Goal: Task Accomplishment & Management: Complete application form

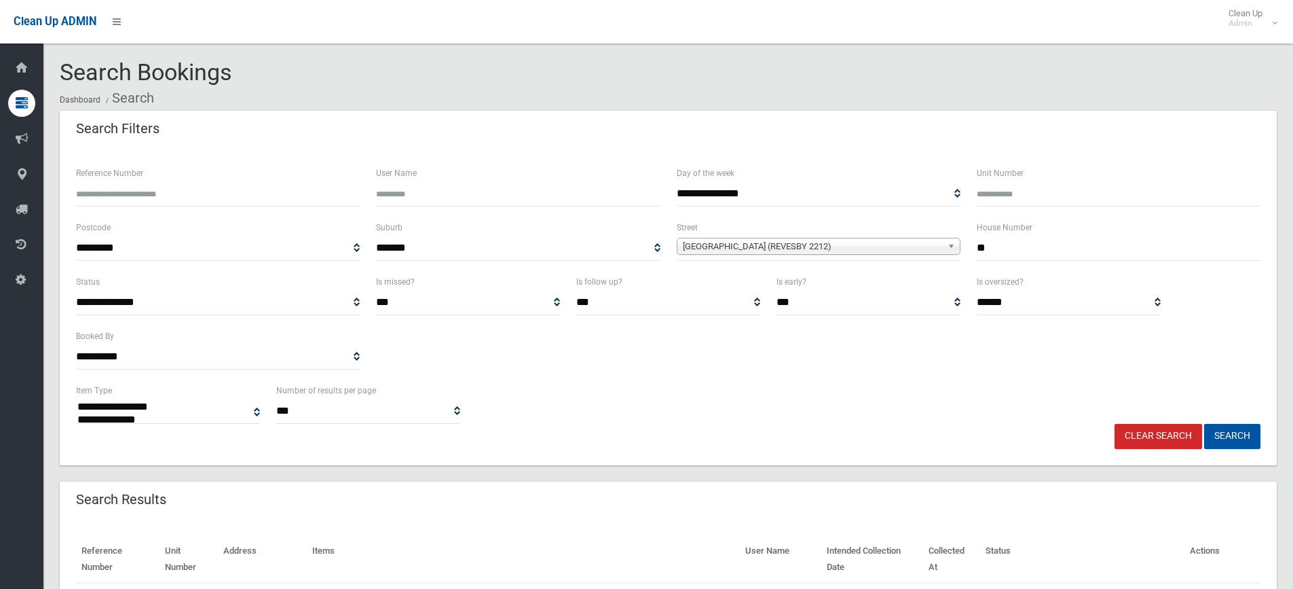
select select
click at [1148, 435] on link "Clear Search" at bounding box center [1159, 436] width 88 height 25
select select
type input "**"
click at [949, 248] on b at bounding box center [954, 246] width 12 height 16
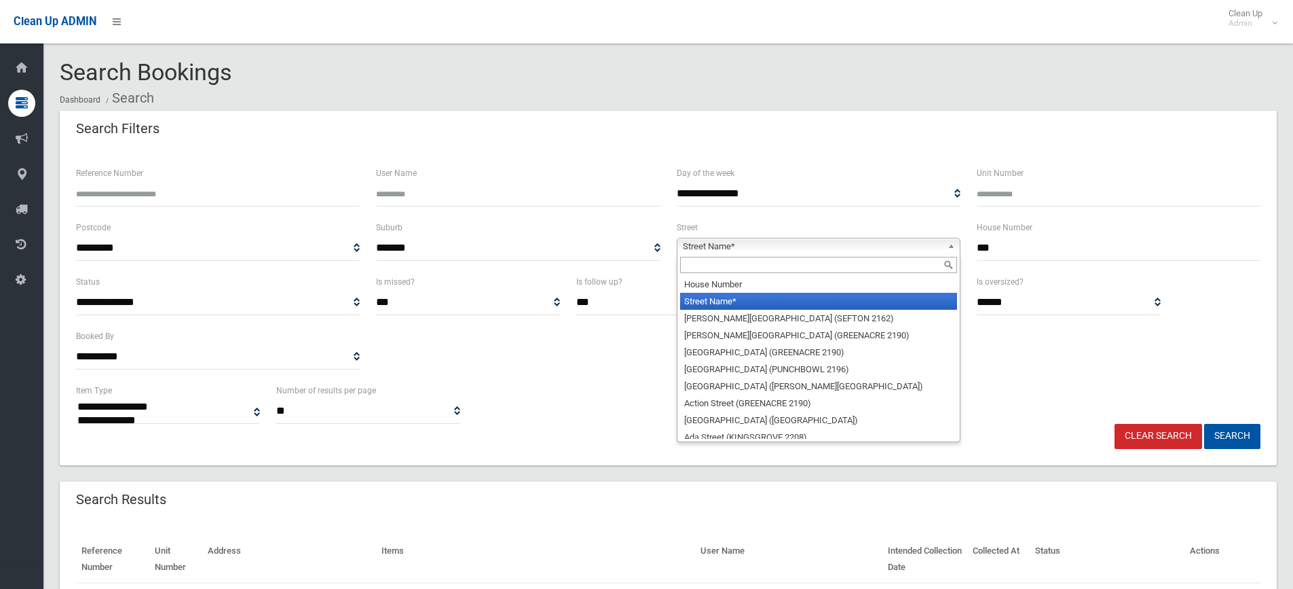
click at [912, 265] on input "text" at bounding box center [818, 265] width 277 height 16
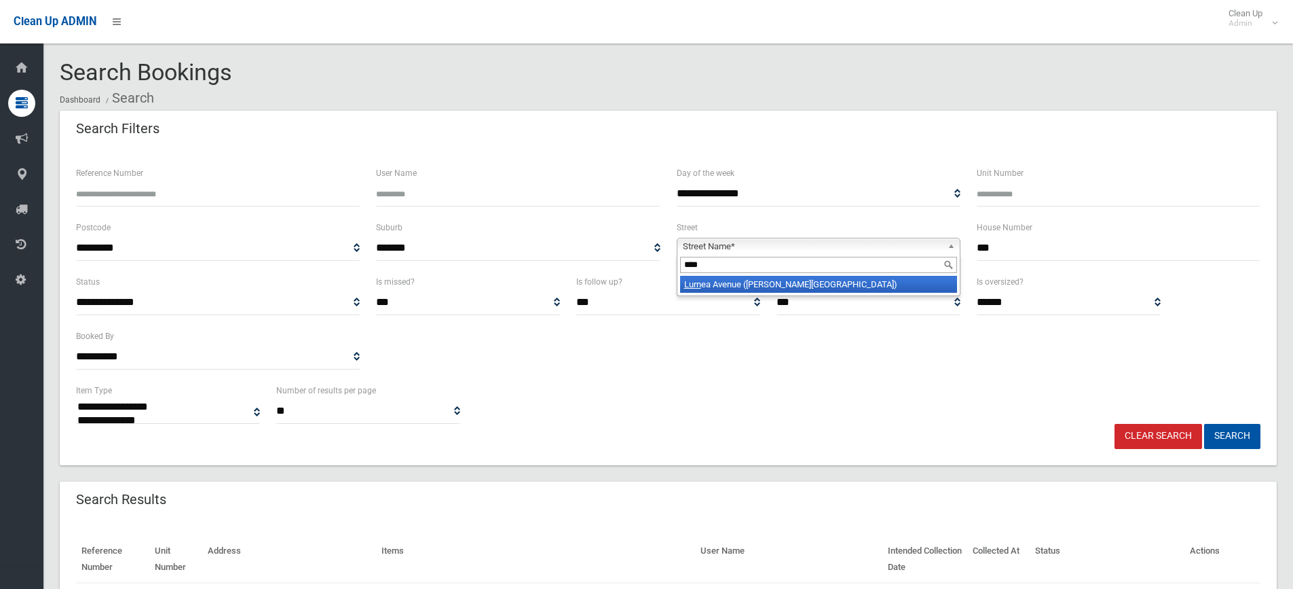
type input "****"
click at [872, 289] on li "Lurn ea Avenue (GEORGES HALL 2198)" at bounding box center [818, 284] width 277 height 17
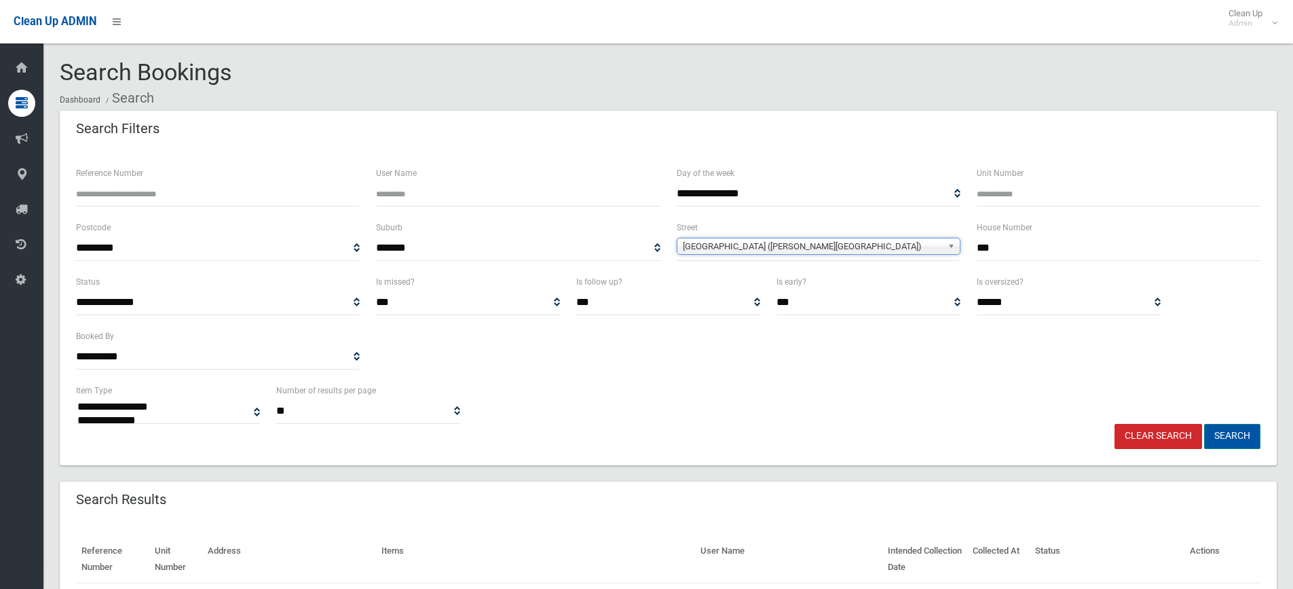
click at [1226, 441] on button "Search" at bounding box center [1232, 436] width 56 height 25
select select
click at [1022, 248] on input "**" at bounding box center [1119, 248] width 284 height 25
type input "*"
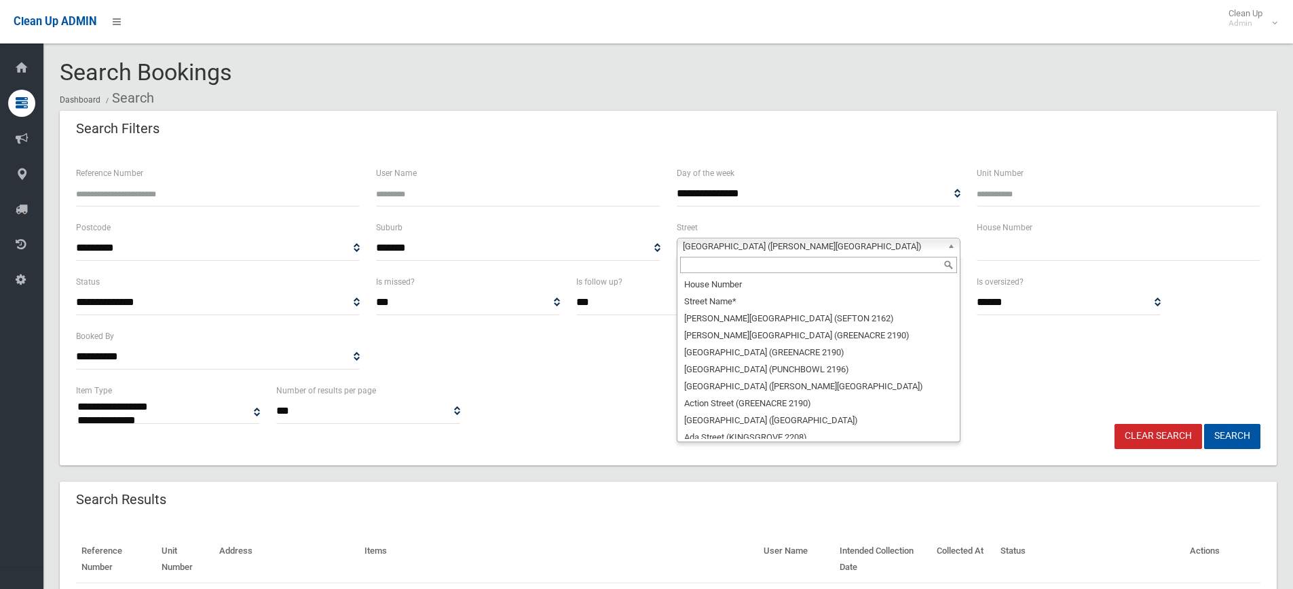
click at [954, 242] on b at bounding box center [954, 246] width 12 height 16
click at [734, 267] on input "text" at bounding box center [818, 265] width 277 height 16
click at [996, 248] on input "text" at bounding box center [1119, 248] width 284 height 25
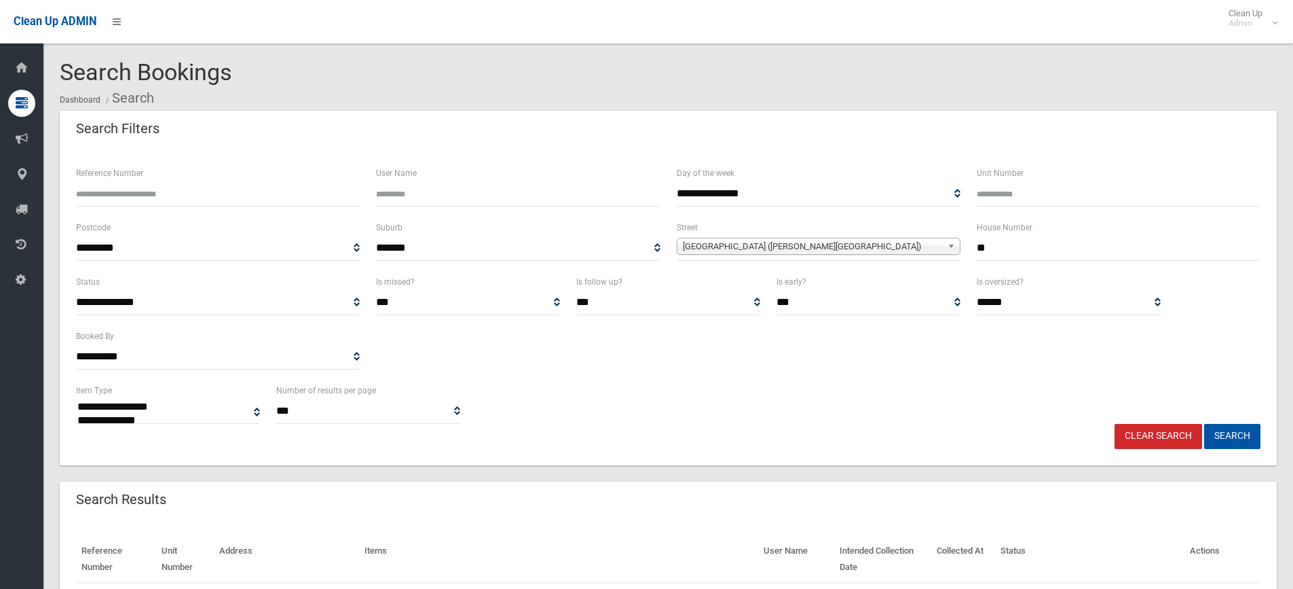
type input "**"
click at [952, 242] on b at bounding box center [954, 246] width 12 height 16
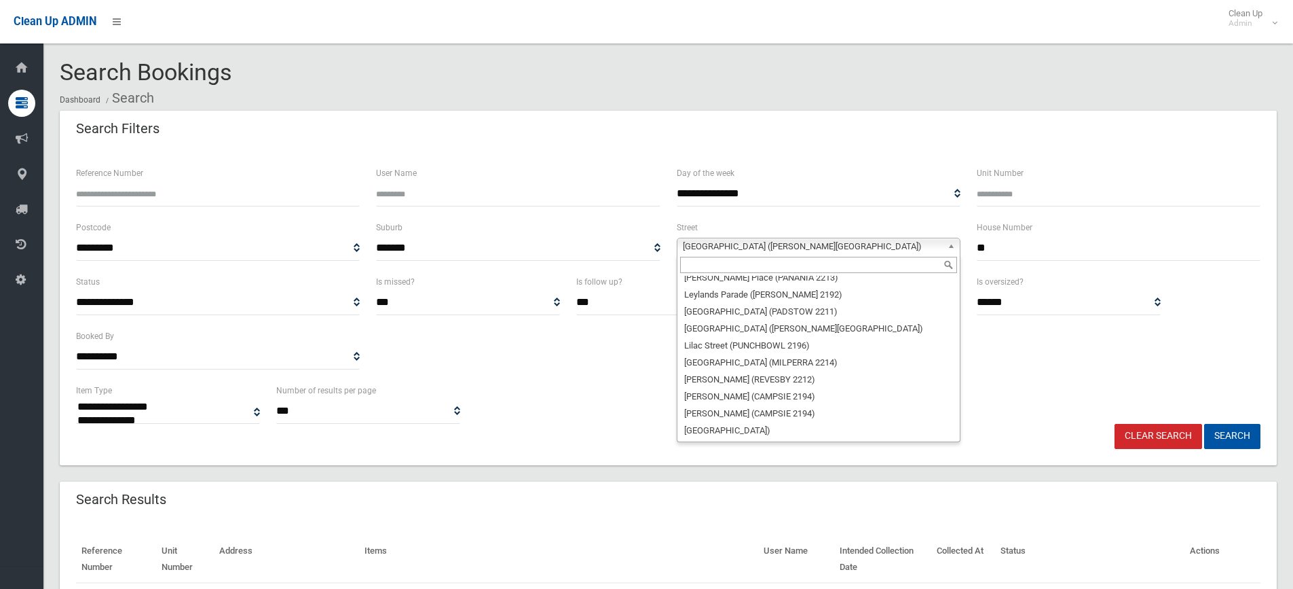
click at [909, 264] on input "text" at bounding box center [818, 265] width 277 height 16
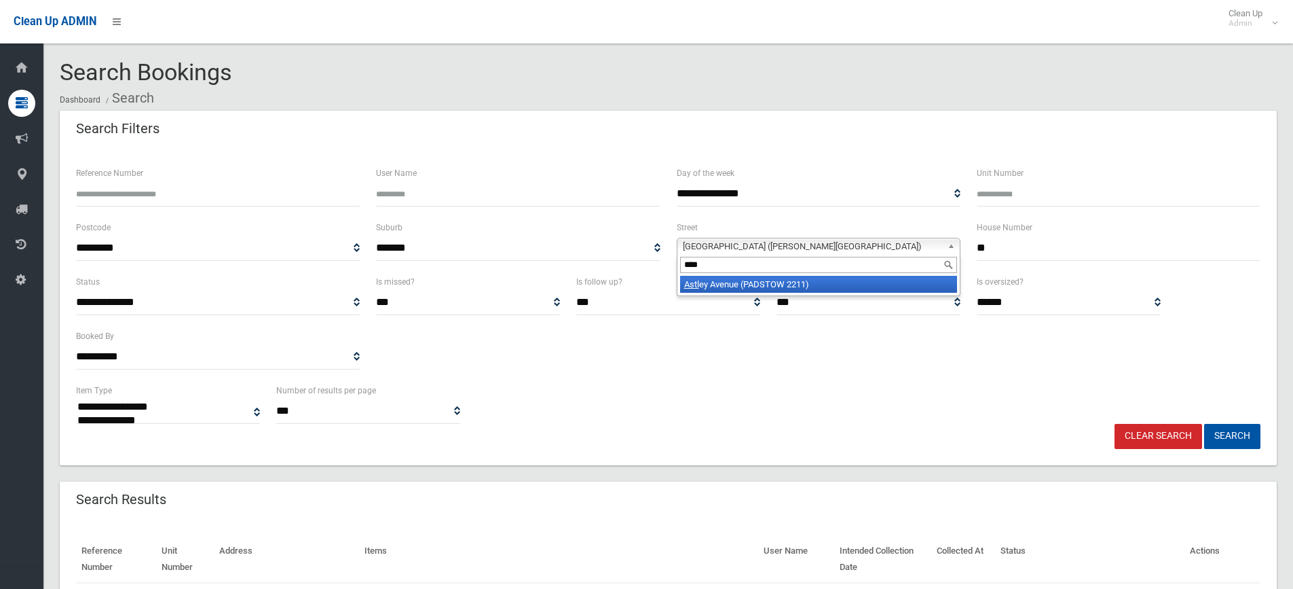
type input "****"
click at [801, 282] on li "Astl ey Avenue (PADSTOW 2211)" at bounding box center [818, 284] width 277 height 17
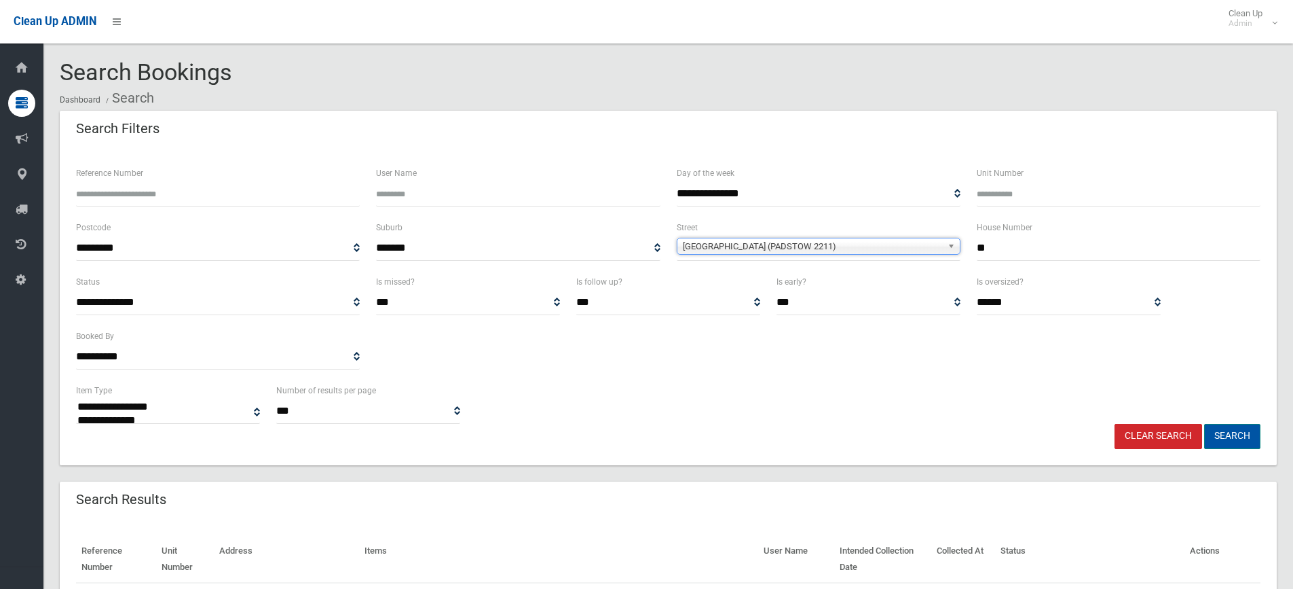
click at [1235, 438] on button "Search" at bounding box center [1232, 436] width 56 height 25
select select
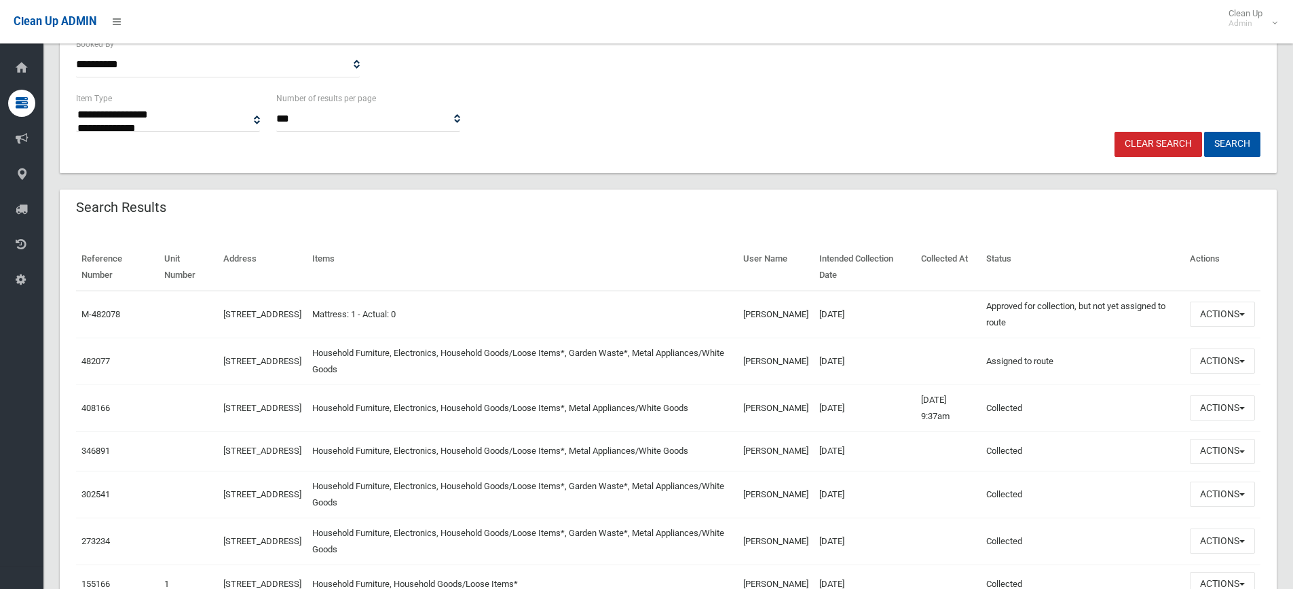
scroll to position [295, 0]
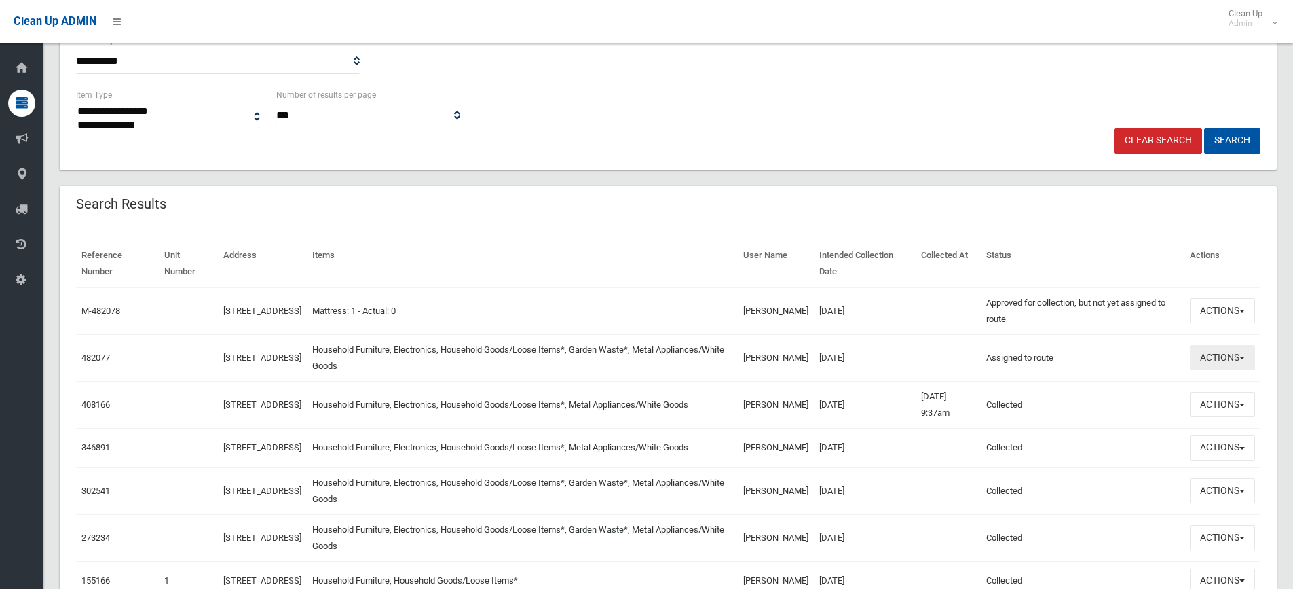
click at [1242, 354] on button "Actions" at bounding box center [1222, 357] width 65 height 25
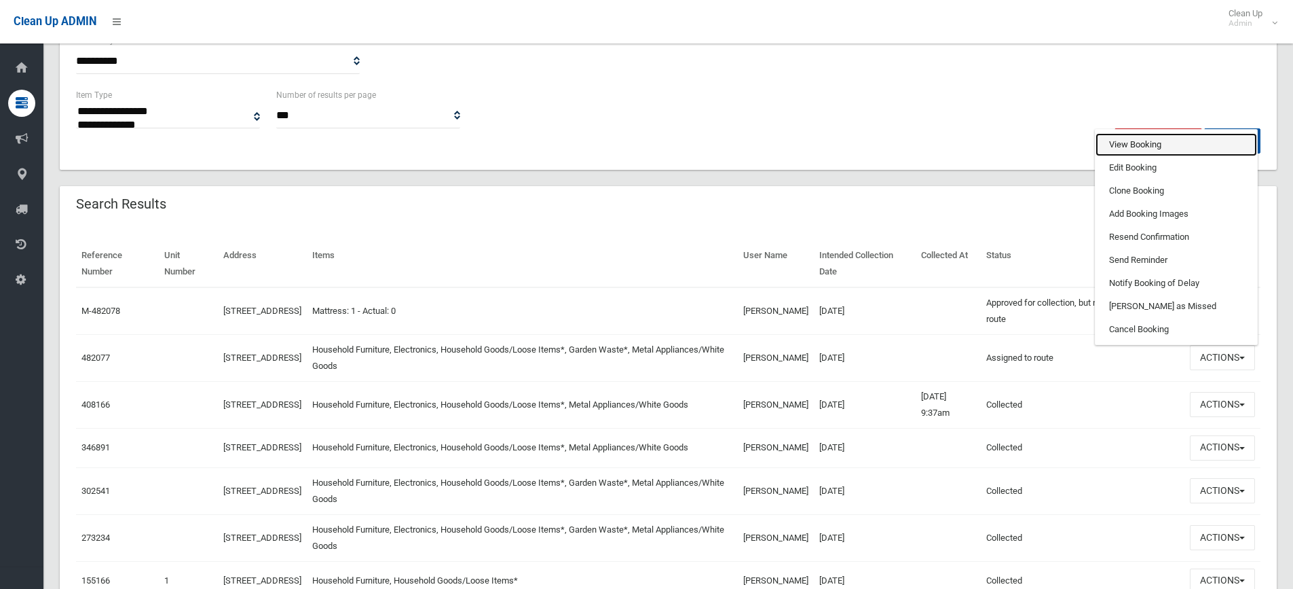
click at [1138, 145] on link "View Booking" at bounding box center [1177, 144] width 162 height 23
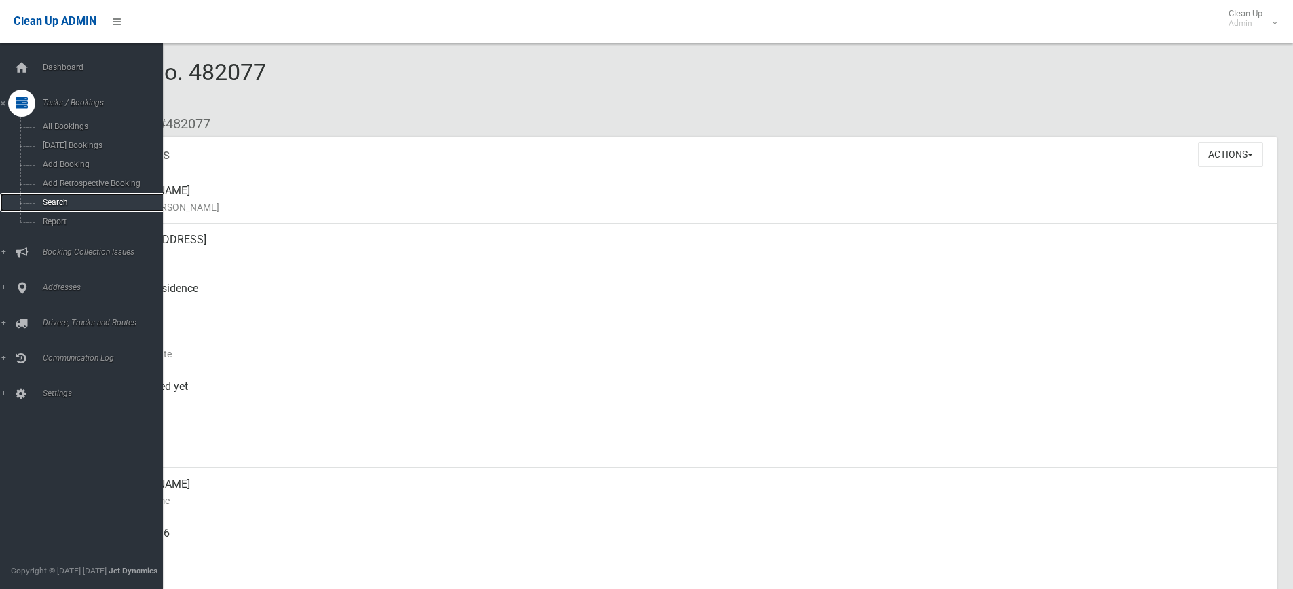
click at [79, 201] on span "Search" at bounding box center [100, 203] width 123 height 10
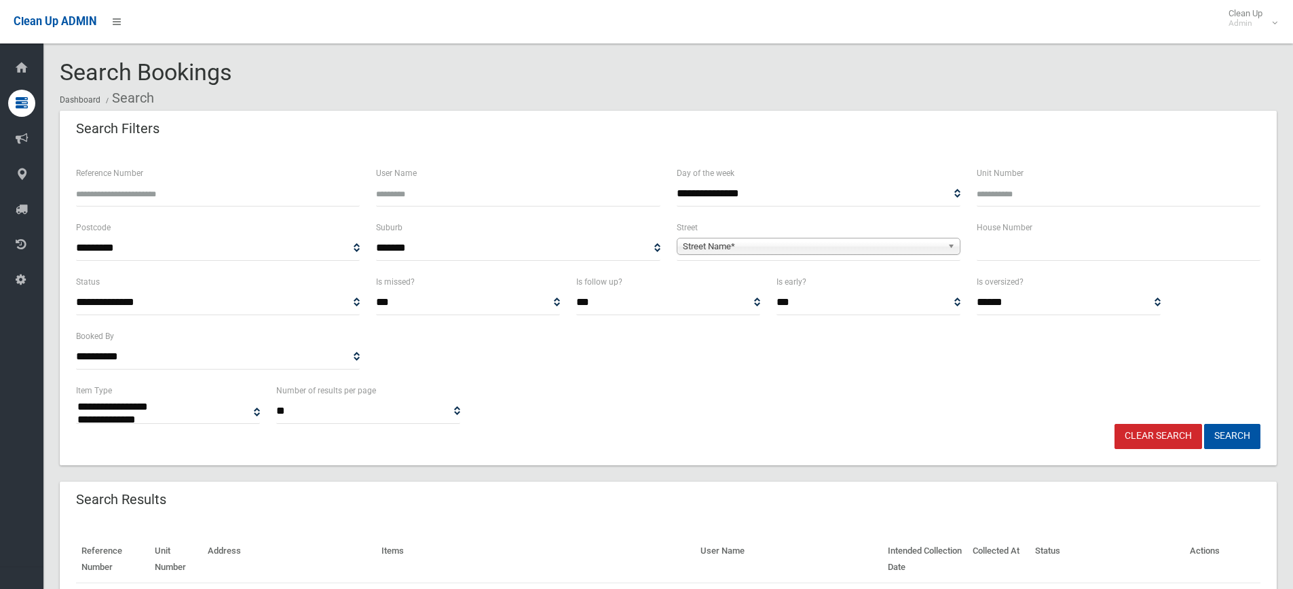
select select
click at [1050, 254] on input "text" at bounding box center [1119, 248] width 284 height 25
type input "***"
click at [950, 242] on b at bounding box center [954, 246] width 12 height 16
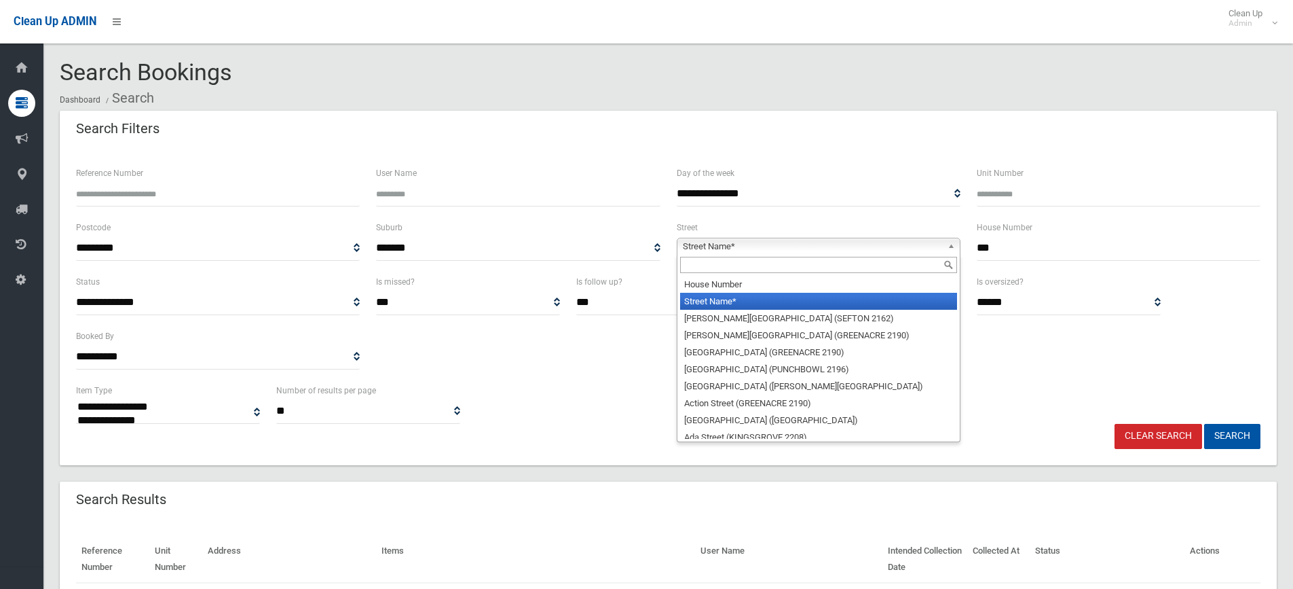
click at [877, 257] on input "text" at bounding box center [818, 265] width 277 height 16
click at [875, 266] on input "text" at bounding box center [818, 265] width 277 height 16
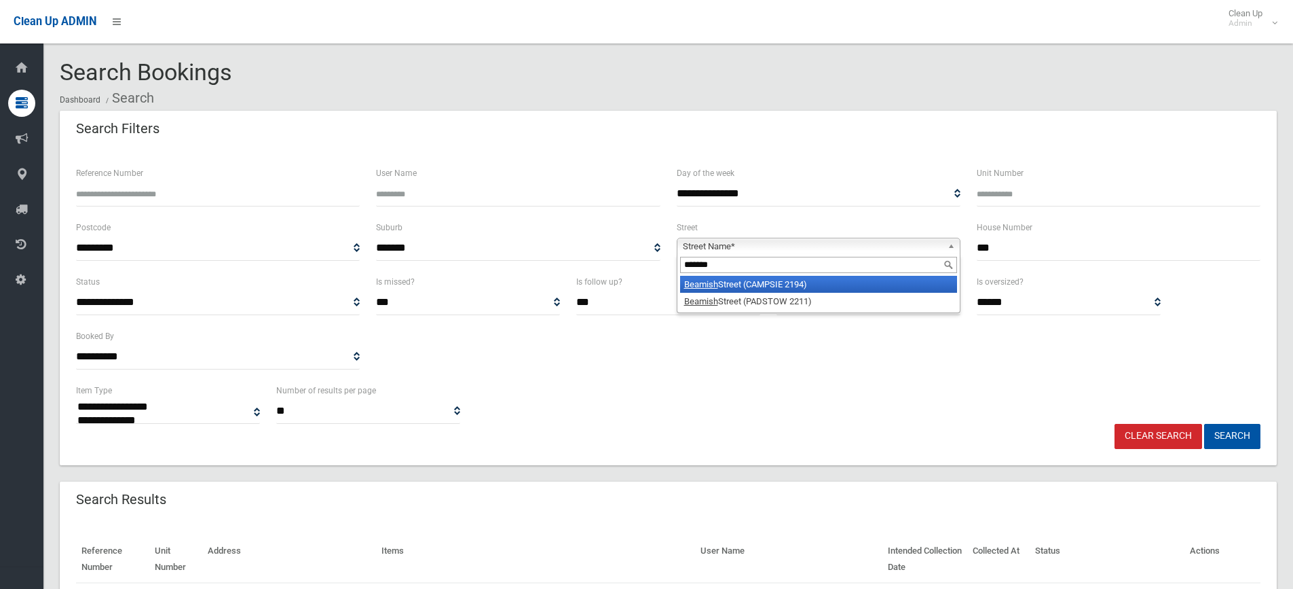
type input "*******"
click at [865, 284] on li "Beamish Street (CAMPSIE 2194)" at bounding box center [818, 284] width 277 height 17
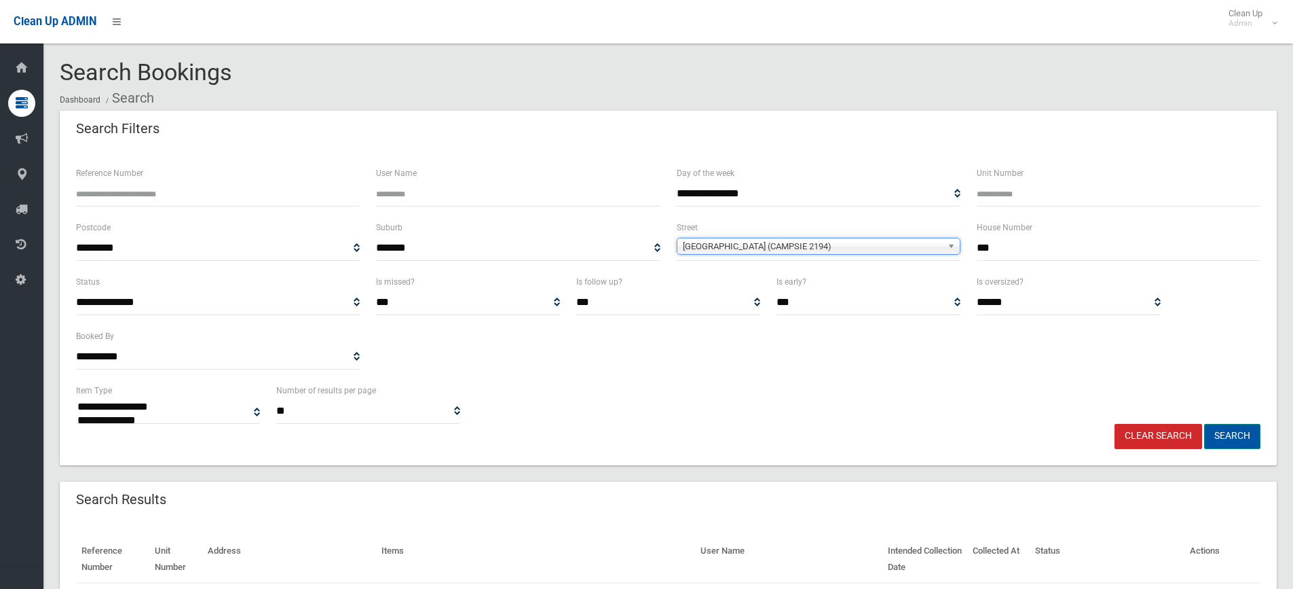
click at [1246, 434] on button "Search" at bounding box center [1232, 436] width 56 height 25
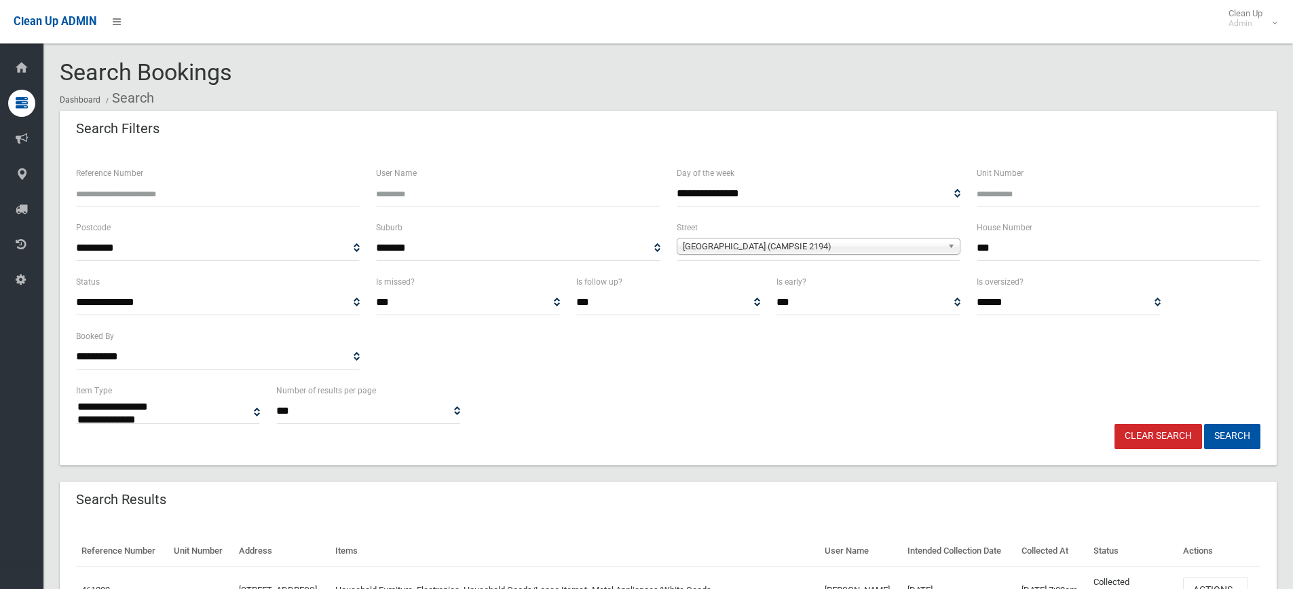
select select
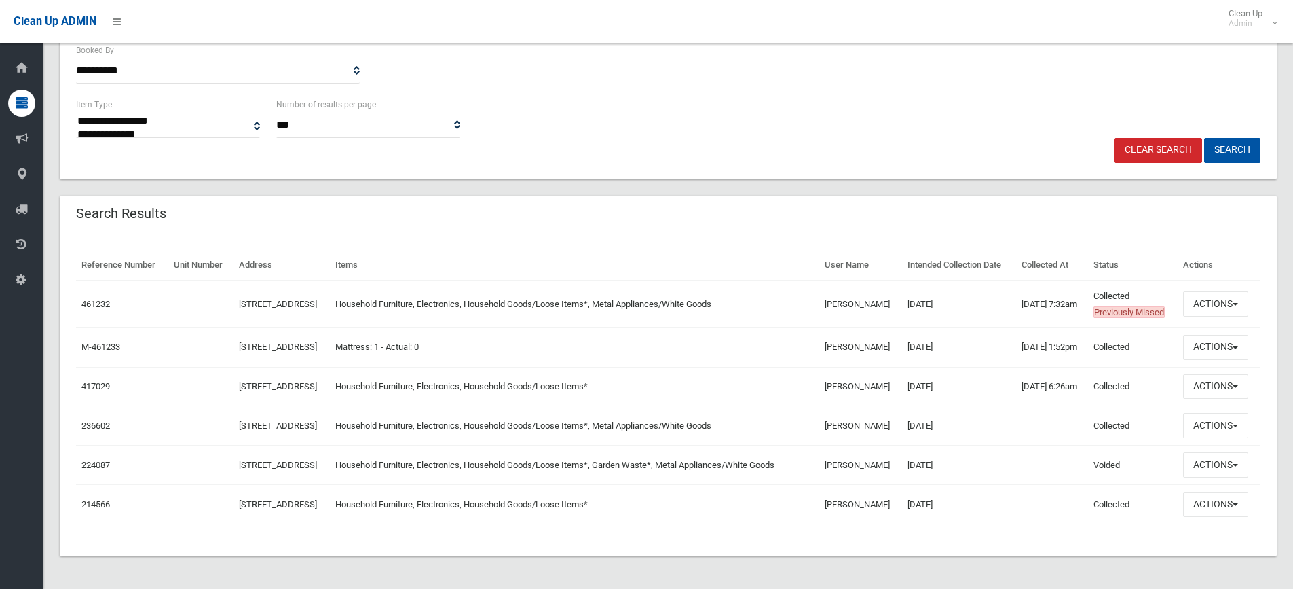
scroll to position [356, 0]
click at [1246, 291] on button "Actions" at bounding box center [1215, 303] width 65 height 25
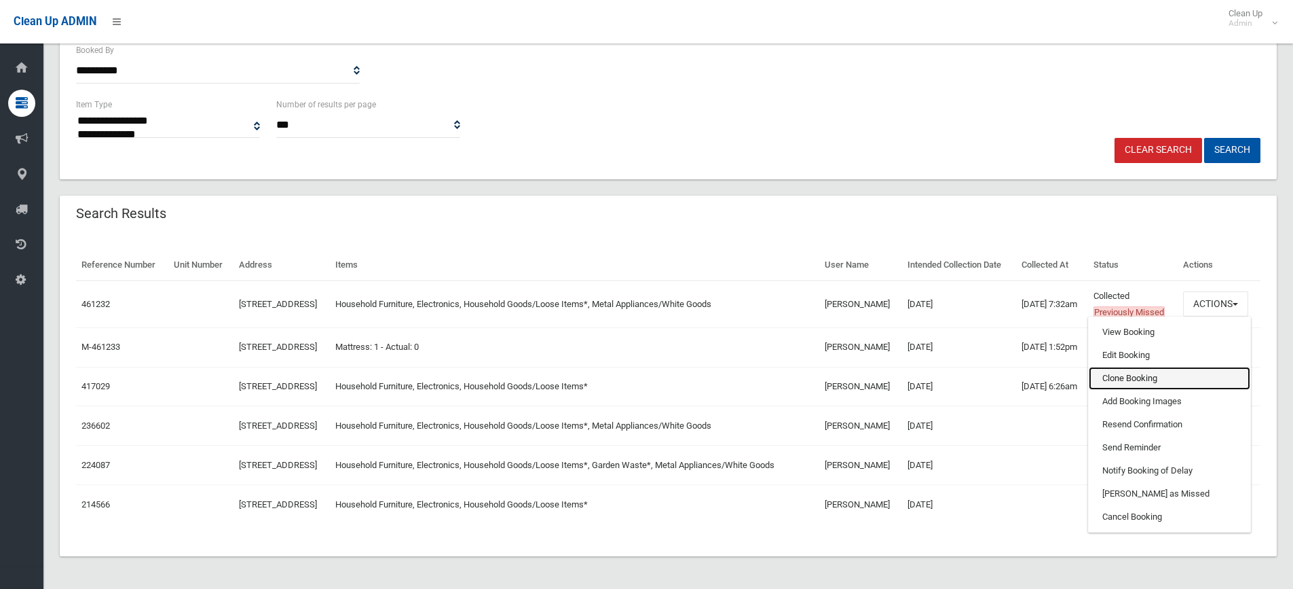
click at [1163, 367] on link "Clone Booking" at bounding box center [1170, 378] width 162 height 23
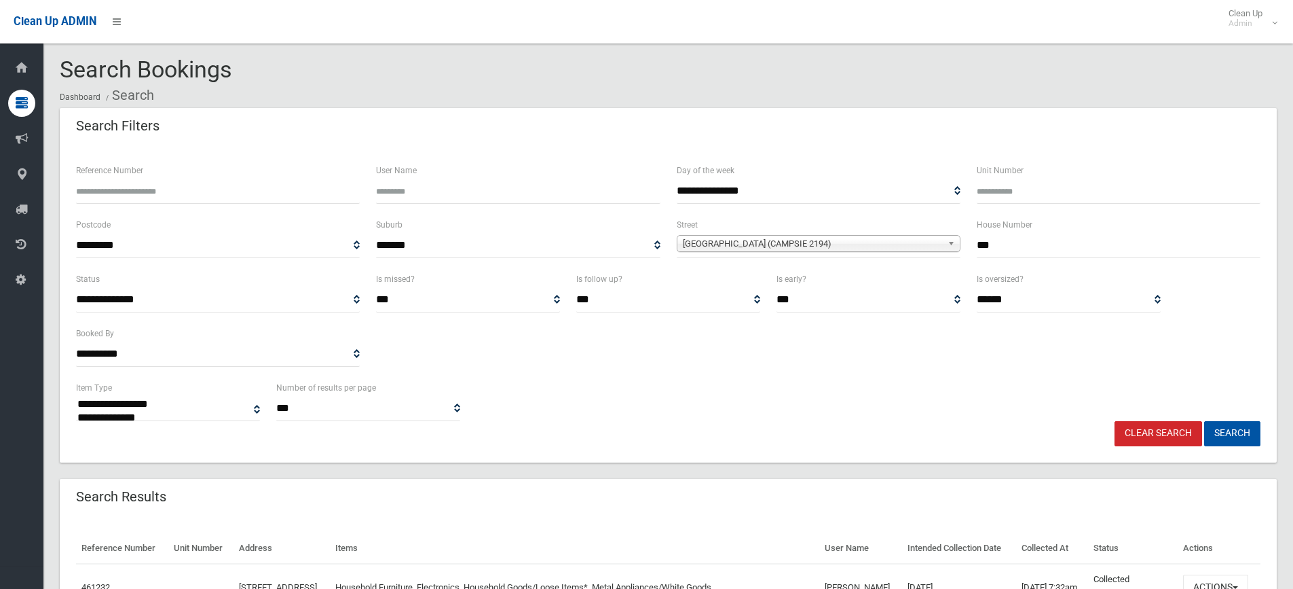
scroll to position [0, 0]
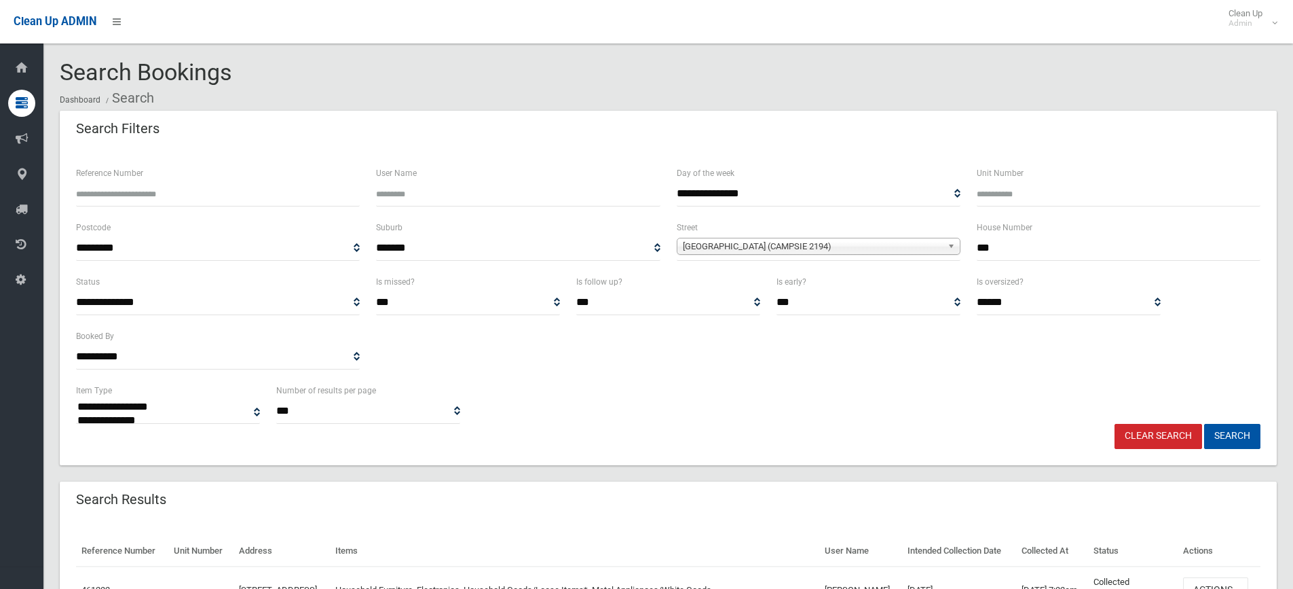
click at [1172, 436] on link "Clear Search" at bounding box center [1159, 436] width 88 height 25
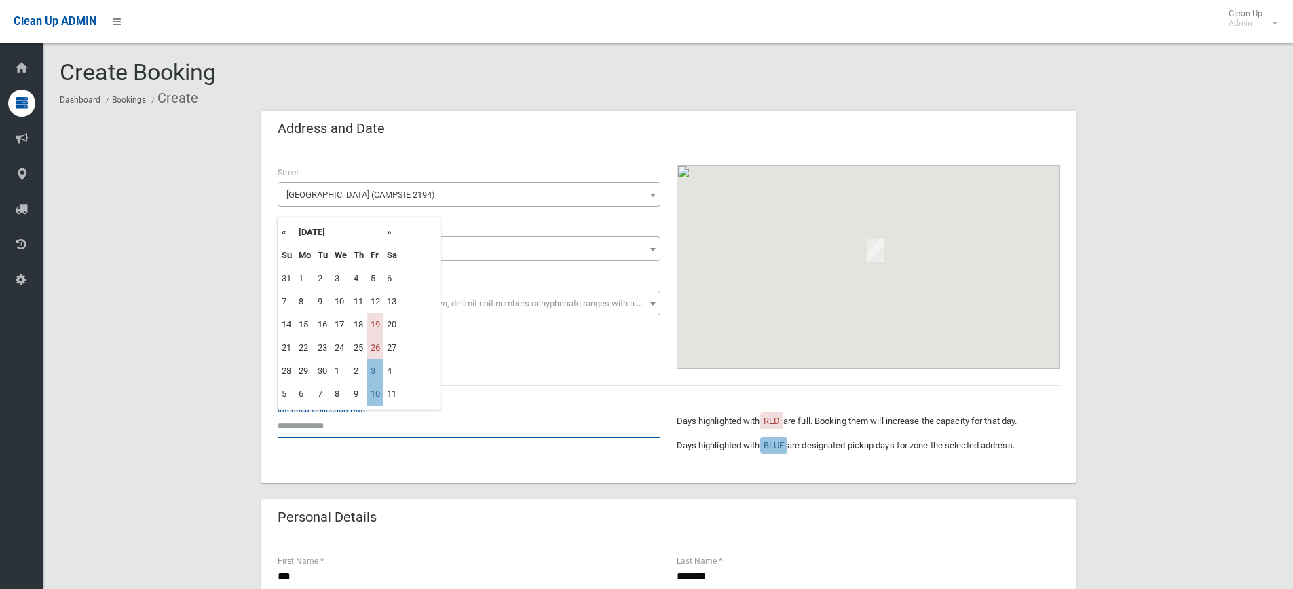
click at [336, 432] on input "text" at bounding box center [469, 425] width 383 height 25
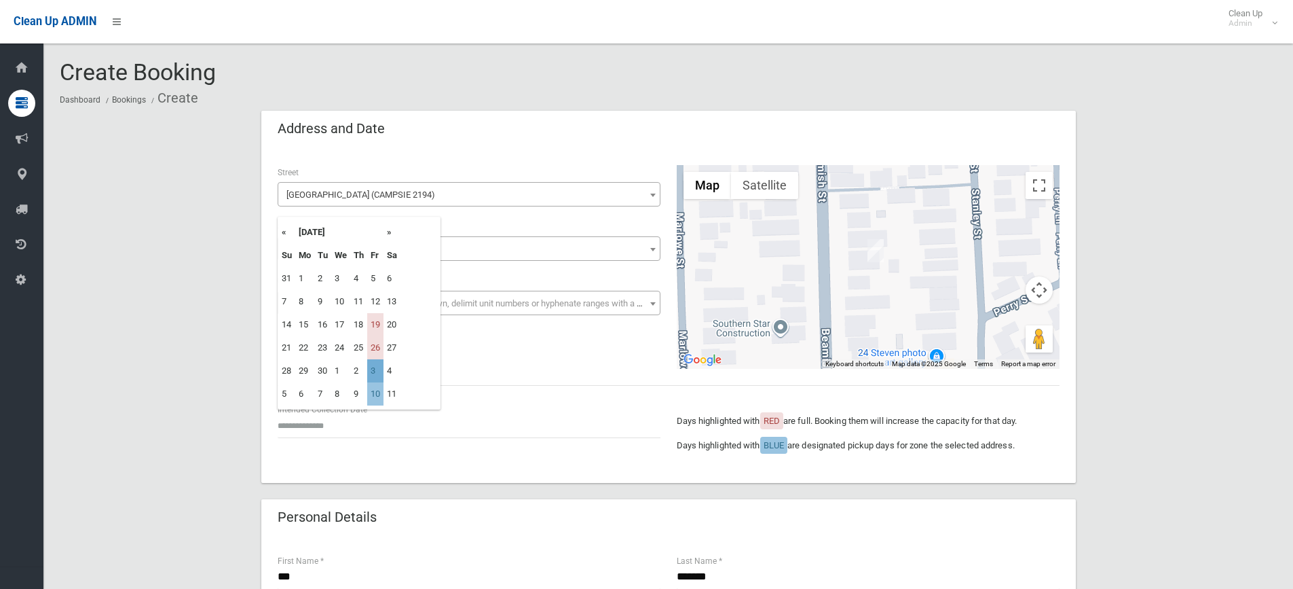
click at [378, 369] on td "3" at bounding box center [375, 370] width 16 height 23
type input "**********"
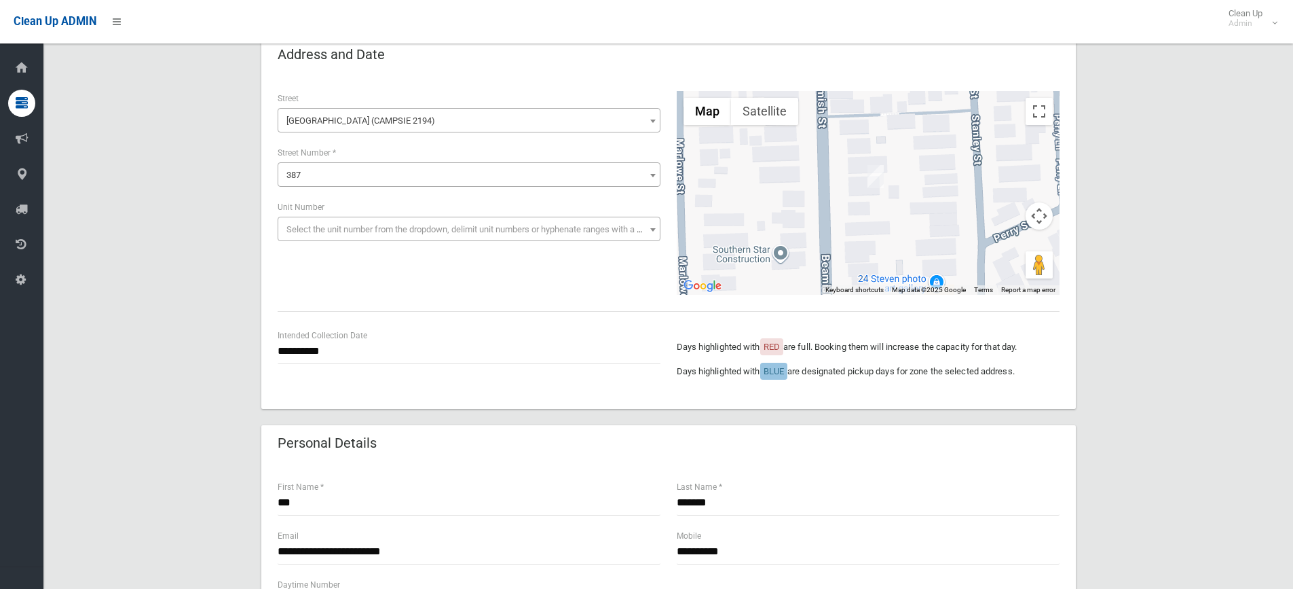
scroll to position [272, 0]
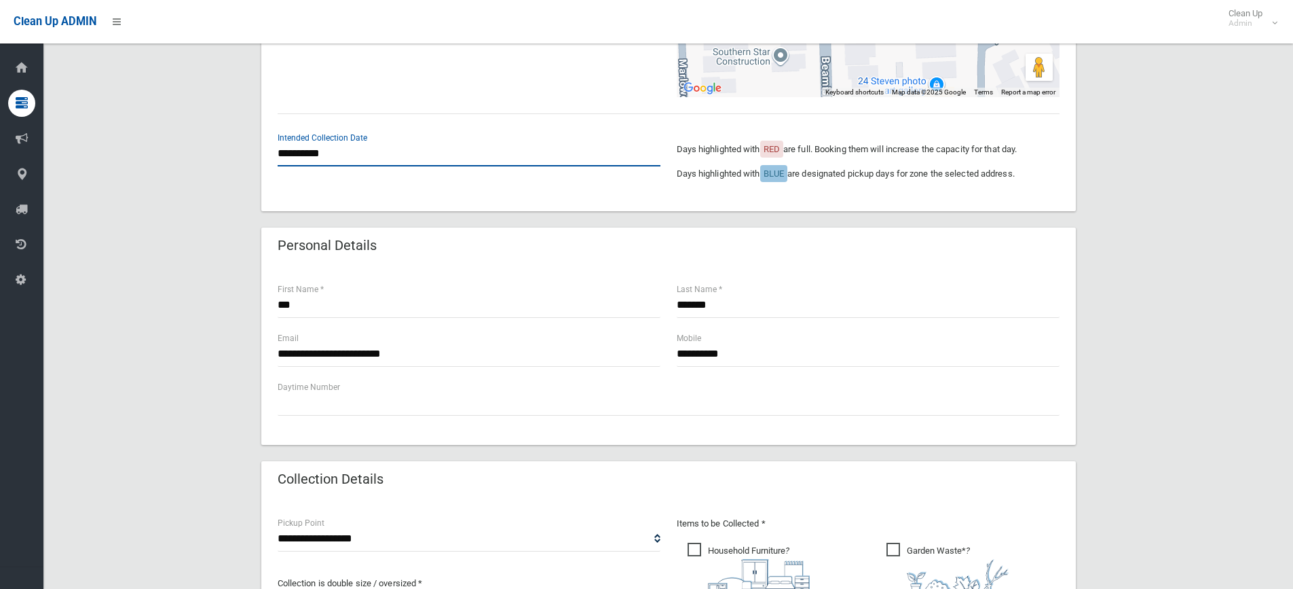
click at [313, 155] on input "**********" at bounding box center [469, 153] width 383 height 25
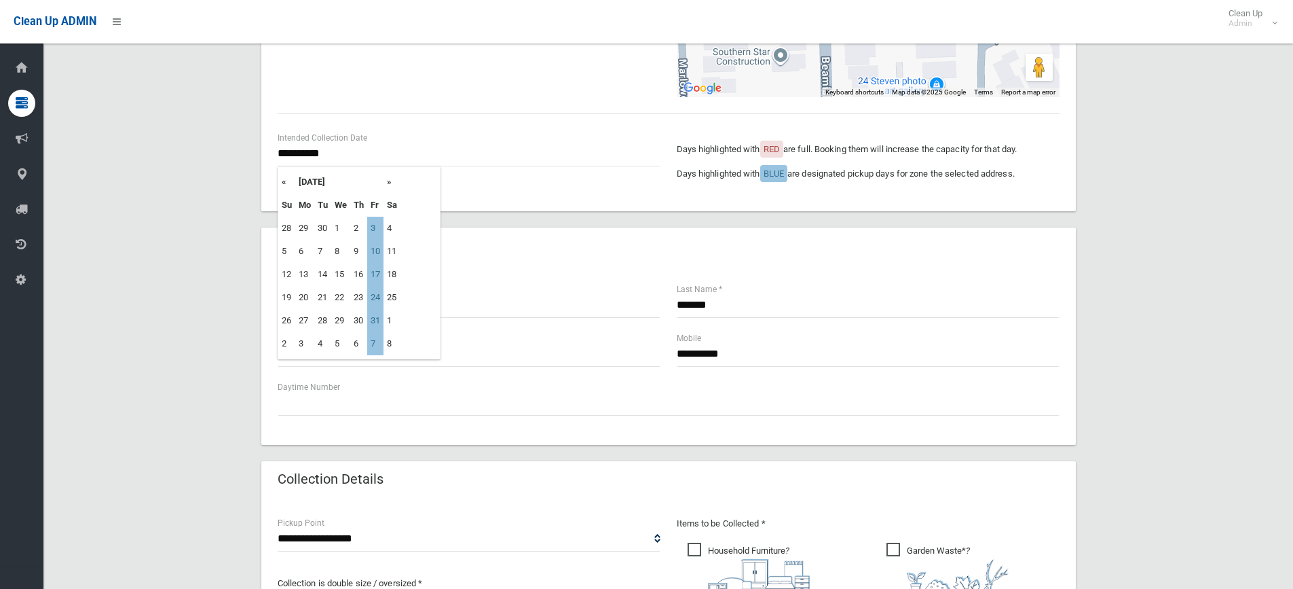
click at [534, 388] on div "Daytime Number" at bounding box center [669, 397] width 782 height 36
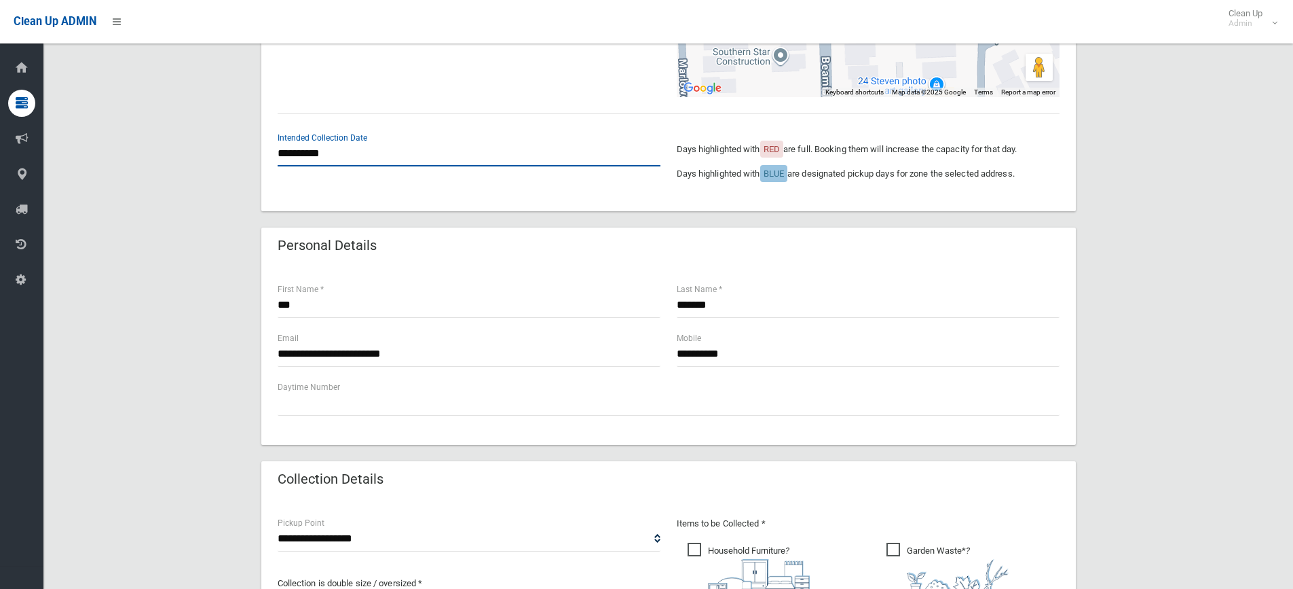
click at [331, 156] on input "**********" at bounding box center [469, 153] width 383 height 25
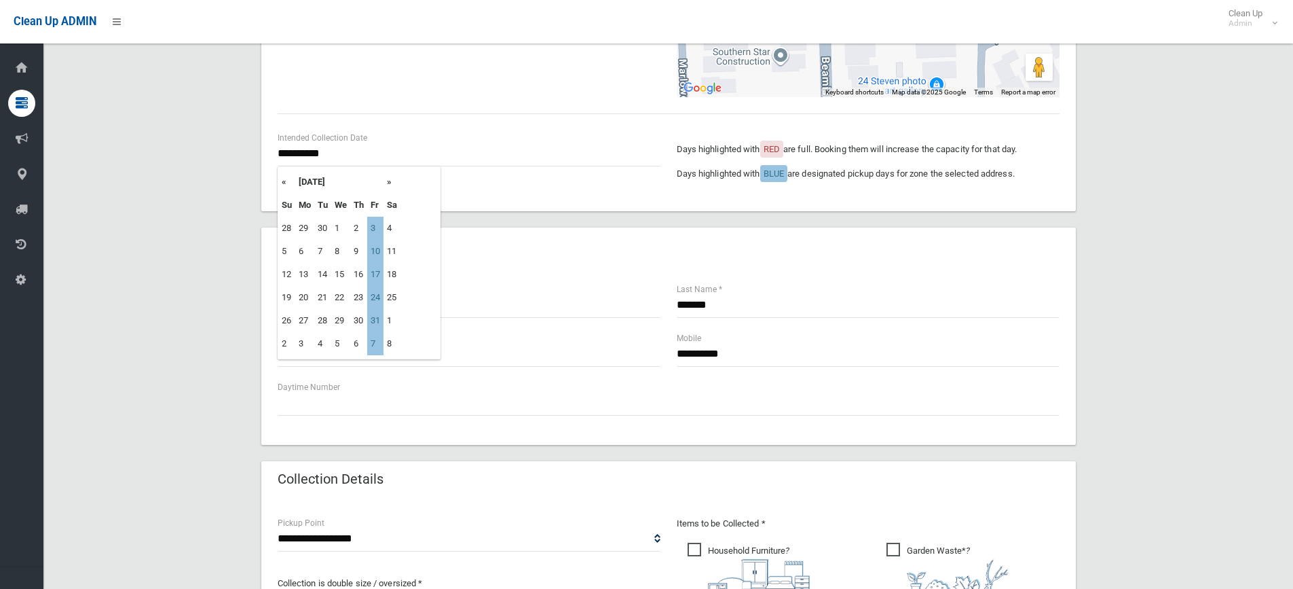
click at [284, 184] on th "«" at bounding box center [286, 181] width 17 height 23
click at [380, 322] on td "3" at bounding box center [375, 320] width 16 height 23
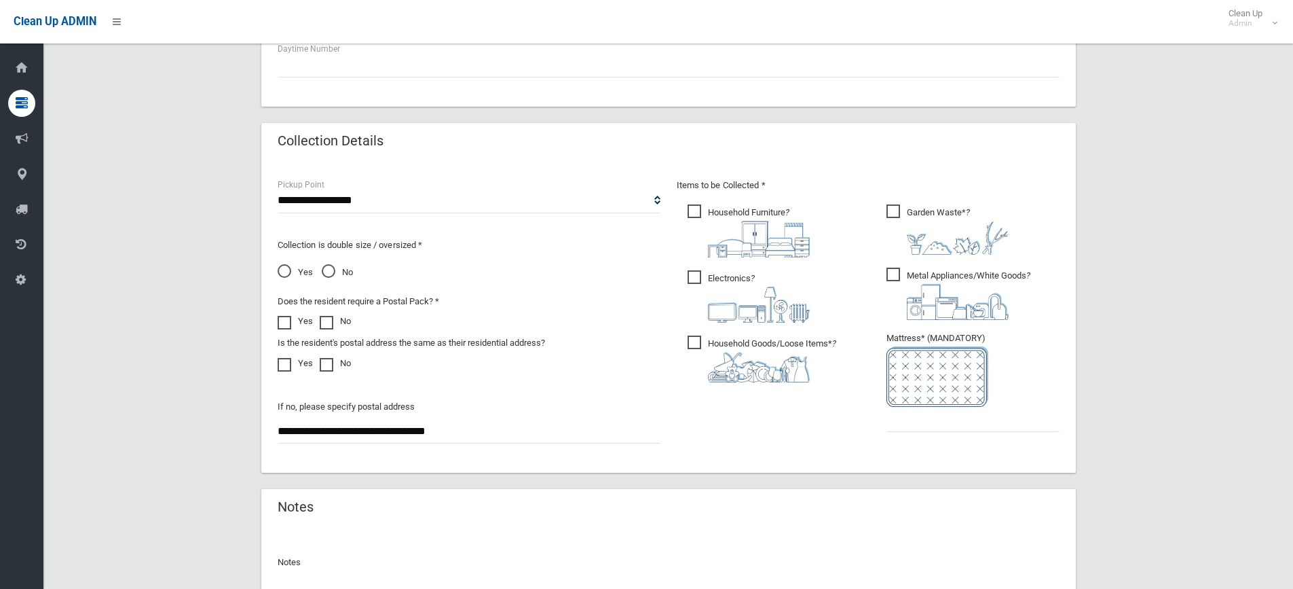
scroll to position [611, 0]
click at [929, 420] on input "text" at bounding box center [973, 417] width 173 height 25
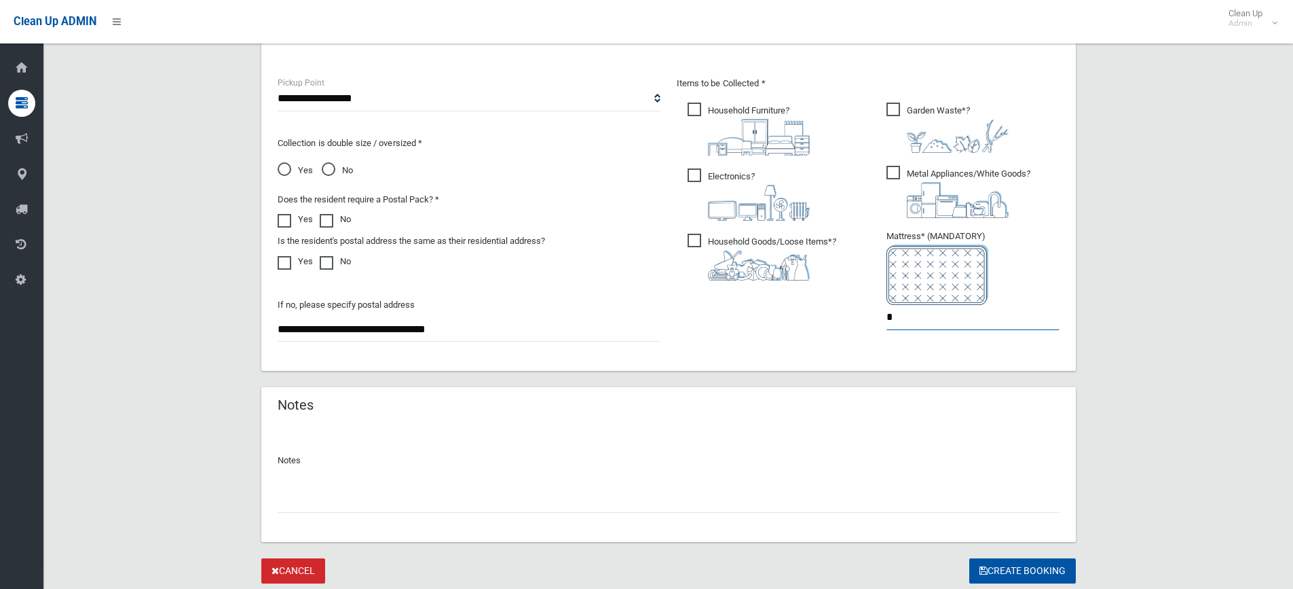
scroll to position [755, 0]
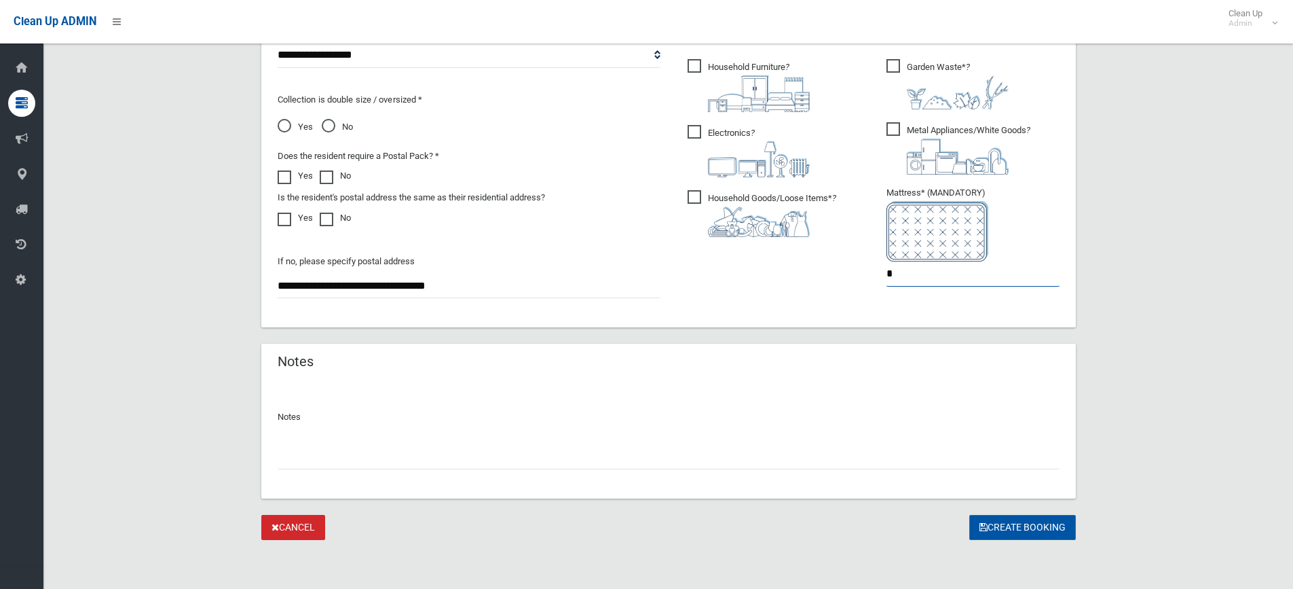
type input "*"
click at [1041, 527] on button "Create Booking" at bounding box center [1022, 527] width 107 height 25
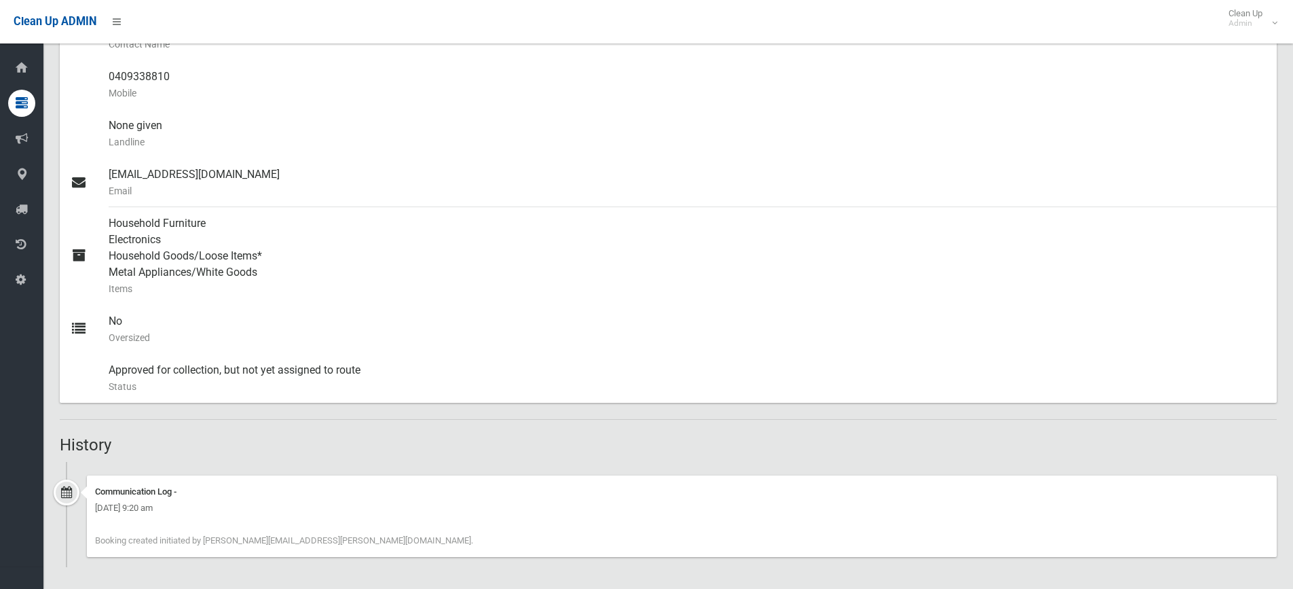
scroll to position [459, 0]
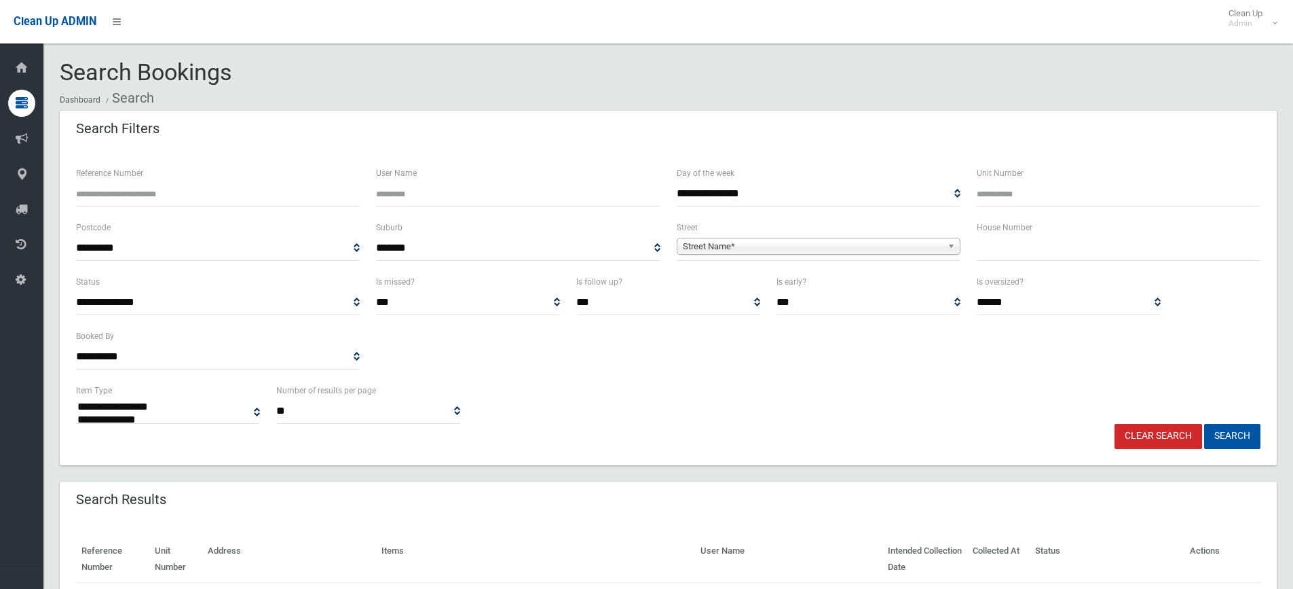
select select
click at [990, 248] on input "text" at bounding box center [1119, 248] width 284 height 25
type input "**"
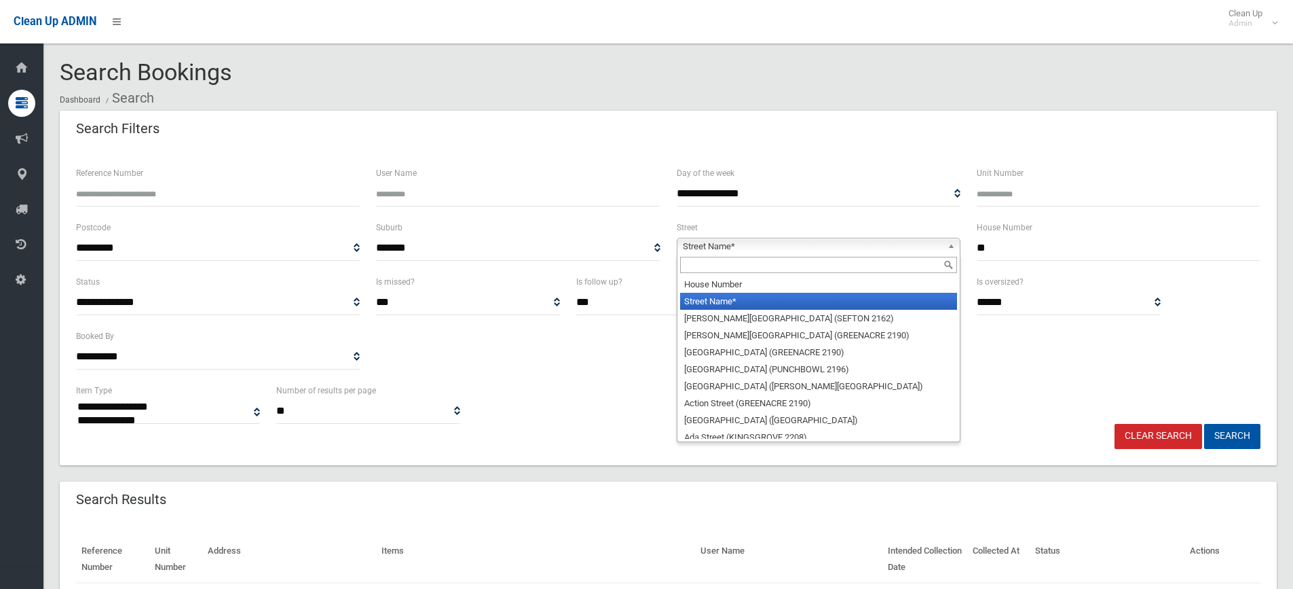
click at [956, 243] on b at bounding box center [954, 246] width 12 height 16
click at [886, 267] on input "text" at bounding box center [818, 265] width 277 height 16
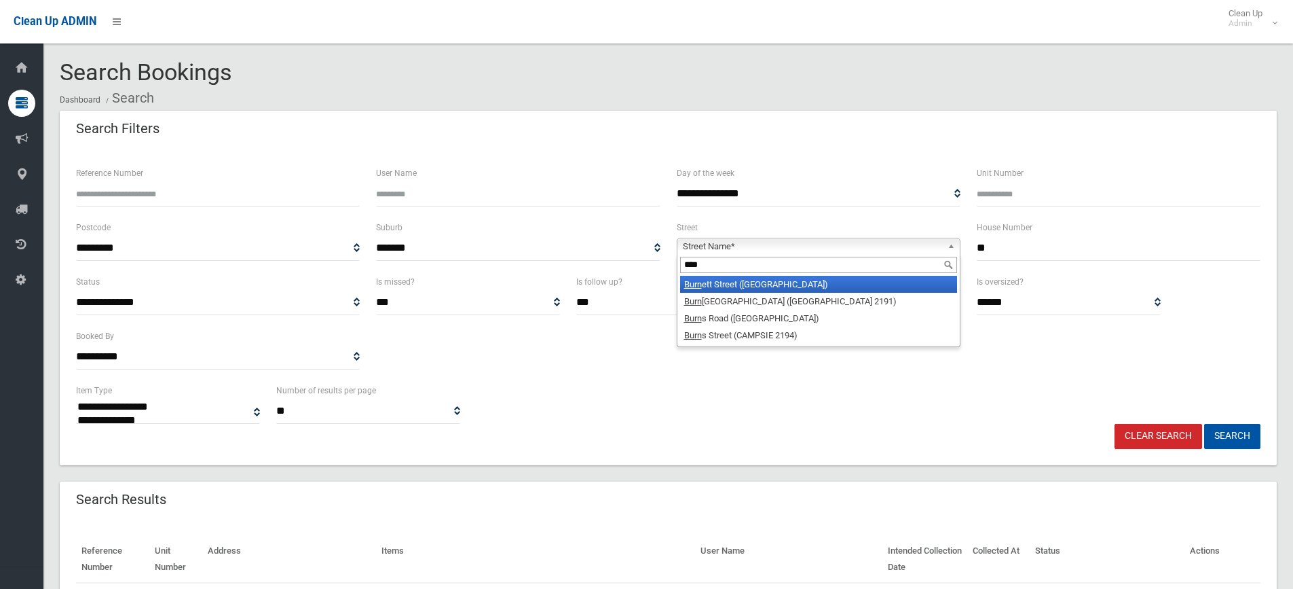
type input "****"
click at [829, 286] on li "Burn ett Street (HURLSTONE PARK 2193)" at bounding box center [818, 284] width 277 height 17
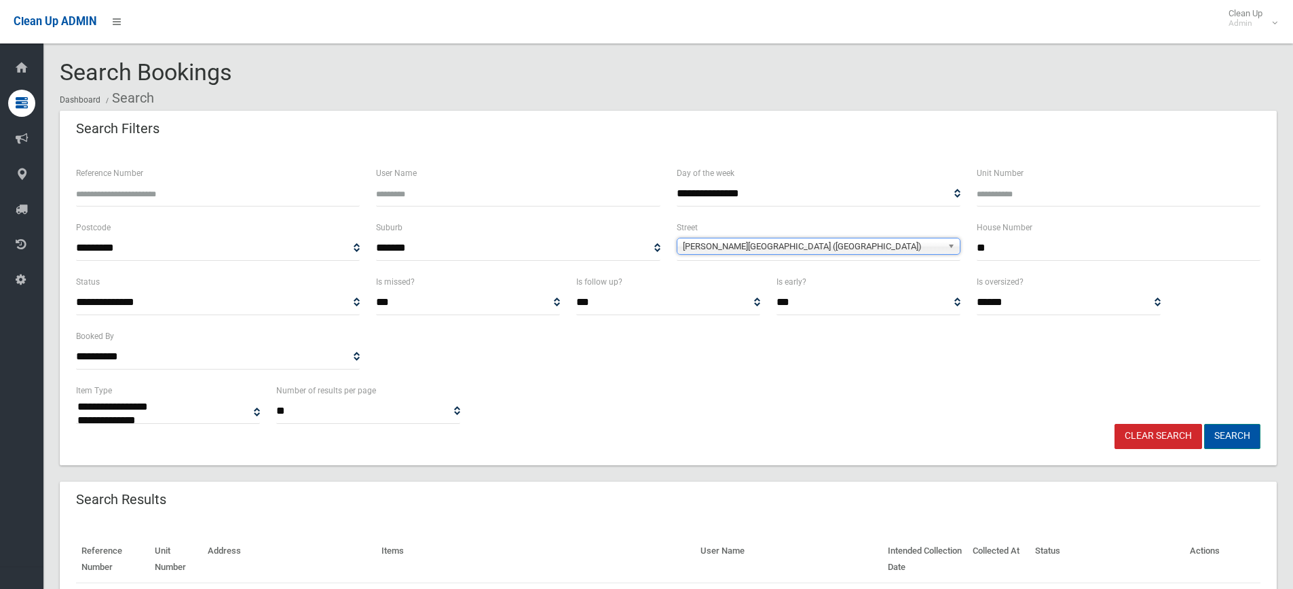
click at [1216, 432] on button "Search" at bounding box center [1232, 436] width 56 height 25
select select
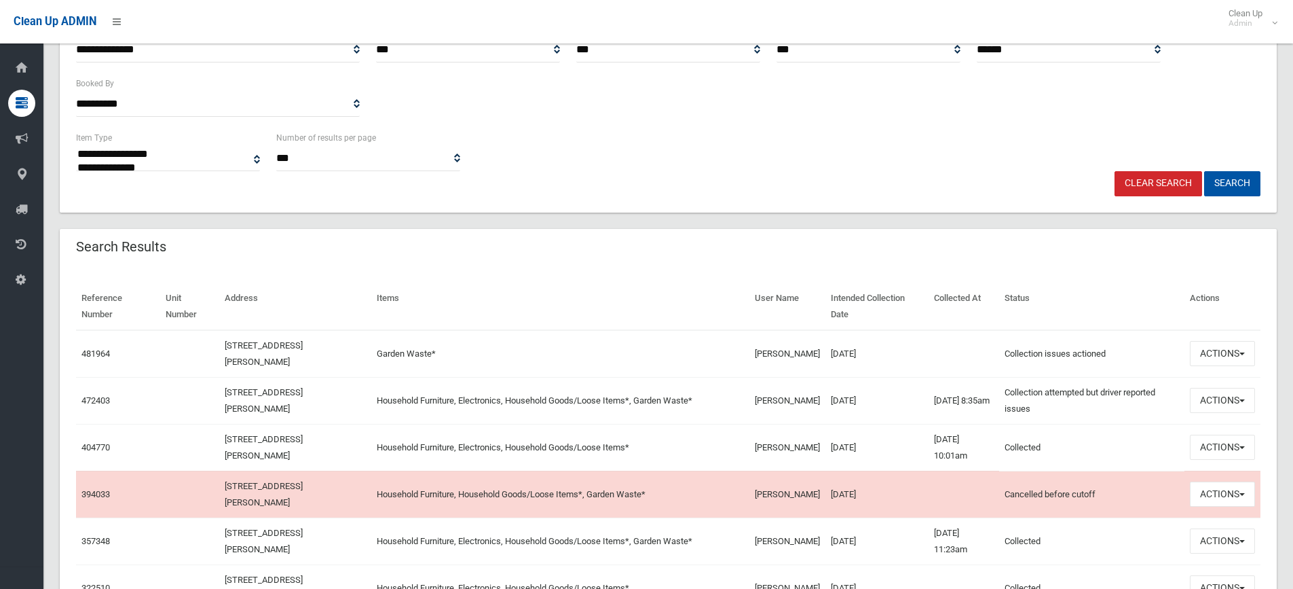
scroll to position [339, 0]
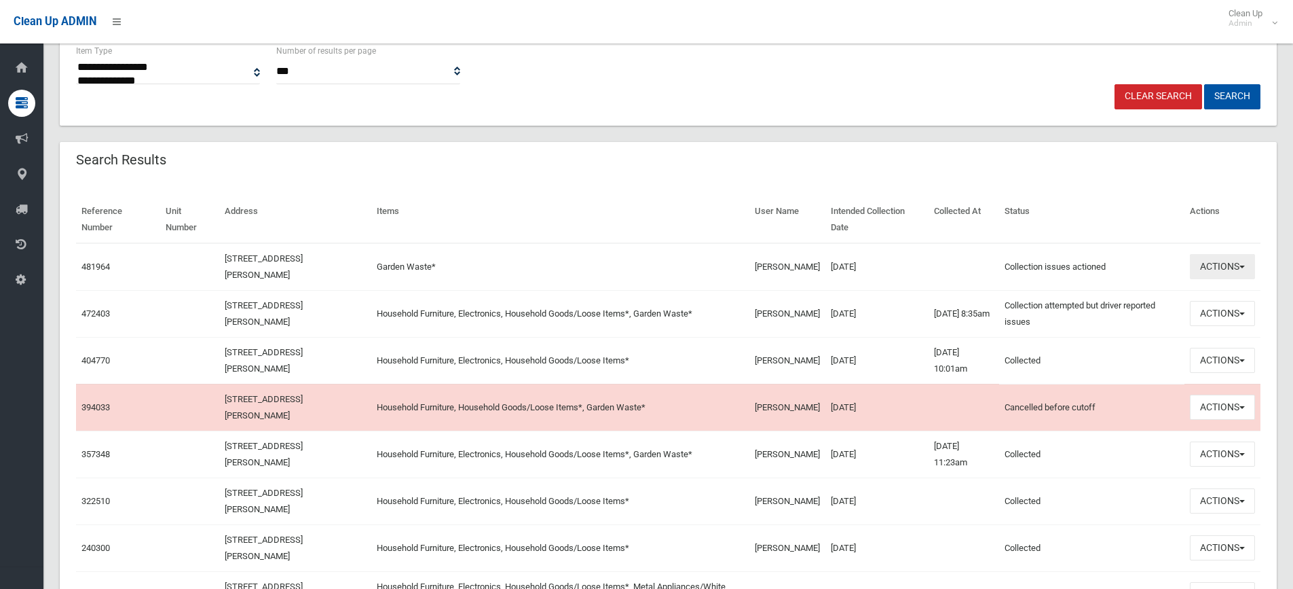
click at [1246, 264] on button "Actions" at bounding box center [1222, 266] width 65 height 25
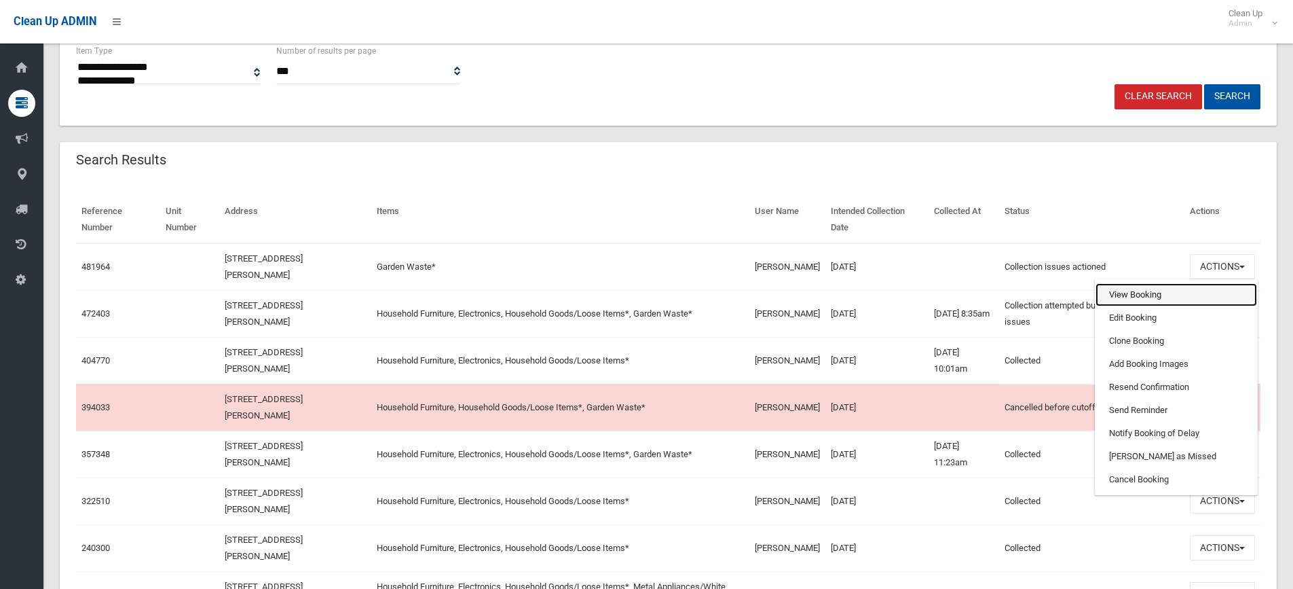
click at [1157, 290] on link "View Booking" at bounding box center [1177, 294] width 162 height 23
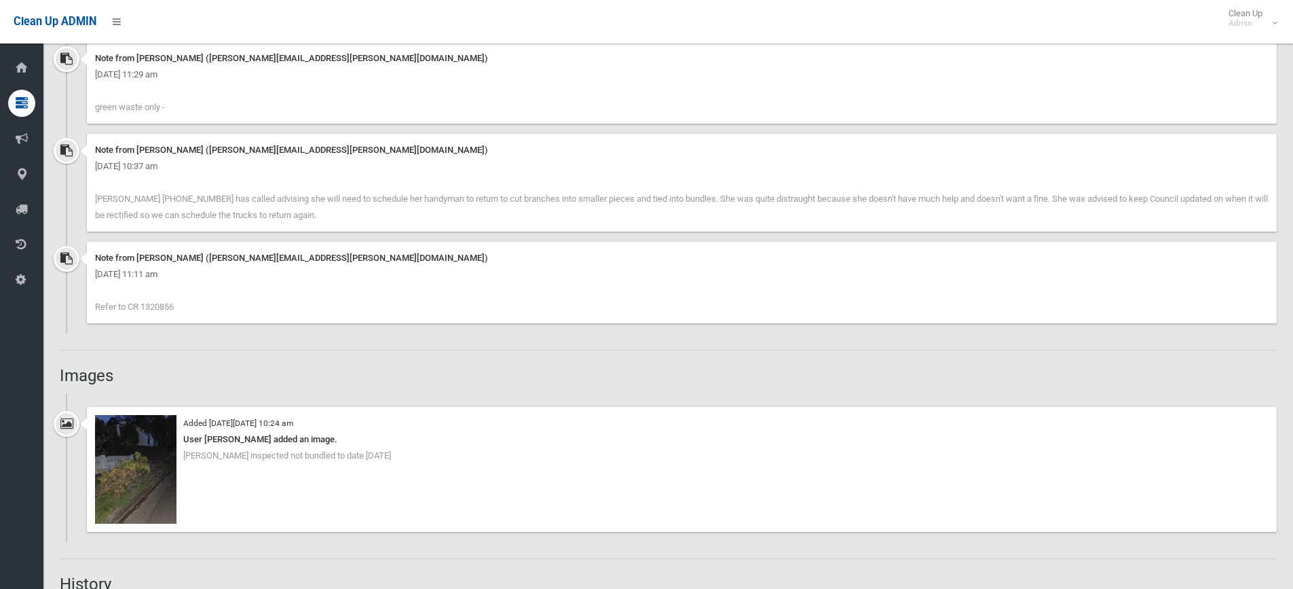
scroll to position [1154, 0]
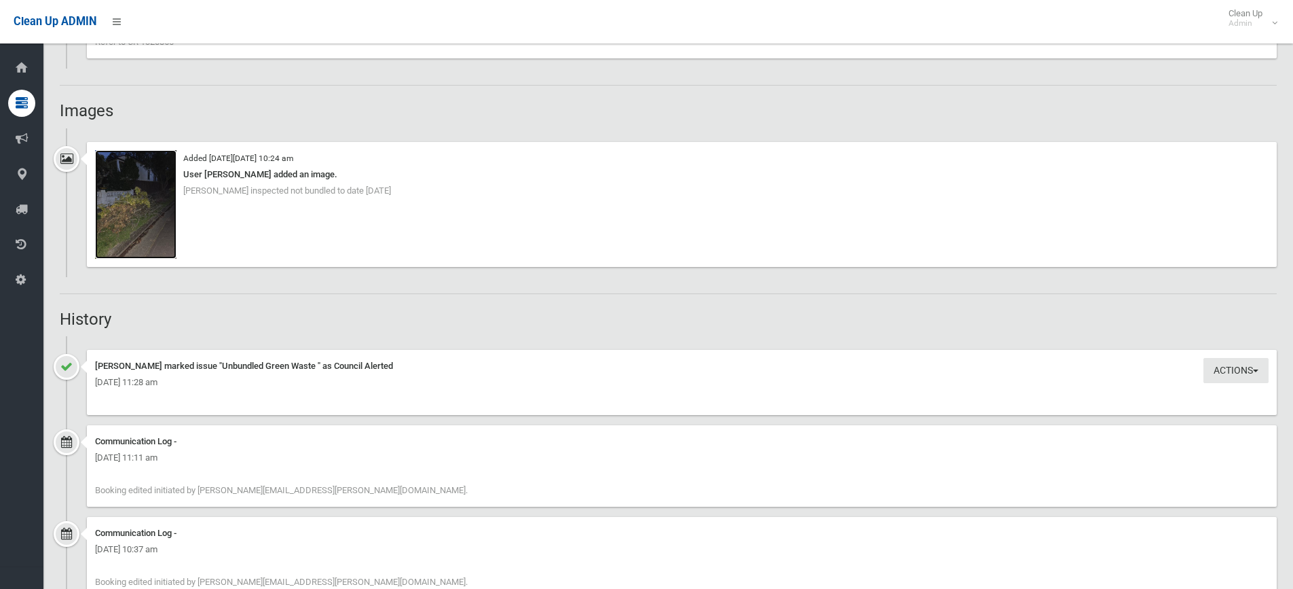
click at [136, 207] on img at bounding box center [135, 204] width 81 height 109
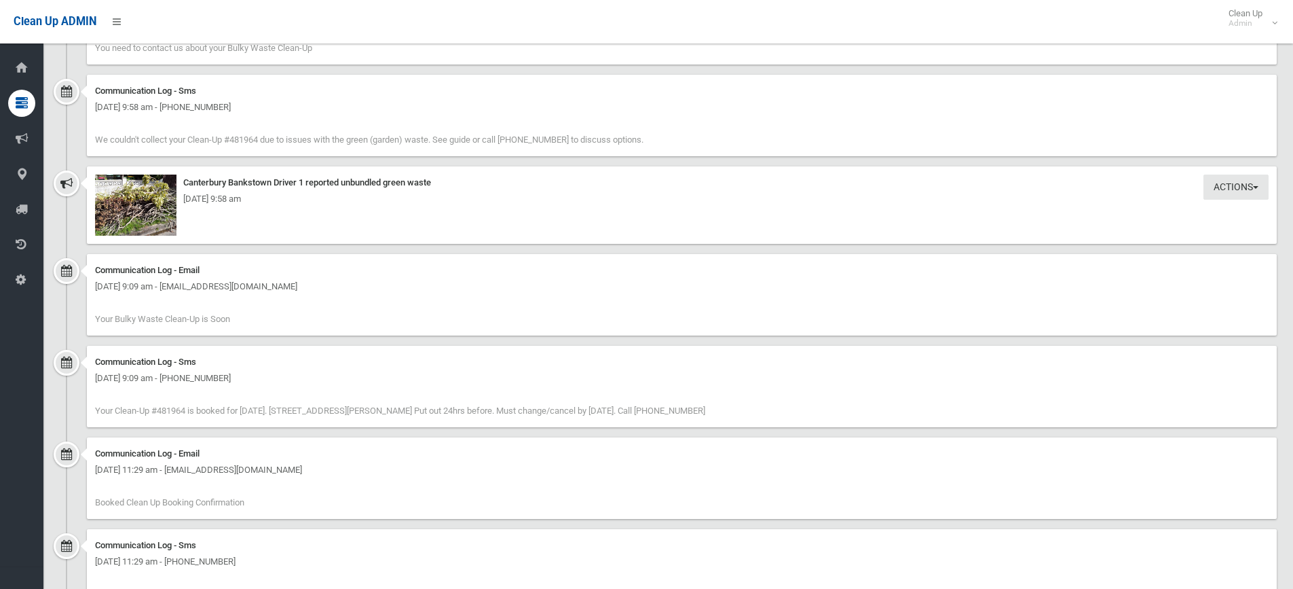
scroll to position [1824, 0]
